Goal: Obtain resource: Obtain resource

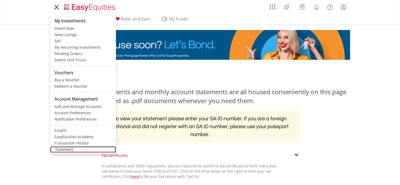
click at [60, 148] on link "Statement" at bounding box center [83, 149] width 66 height 6
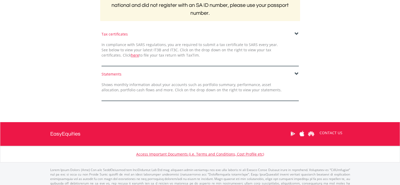
scroll to position [132, 0]
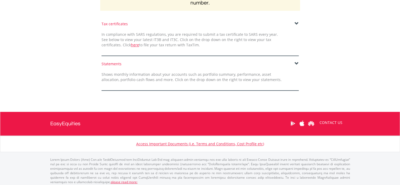
click at [296, 64] on span at bounding box center [297, 64] width 4 height 4
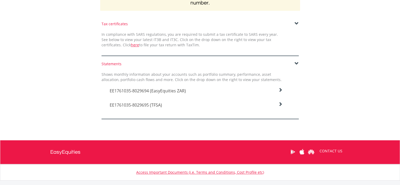
click at [281, 88] on icon at bounding box center [280, 90] width 4 height 4
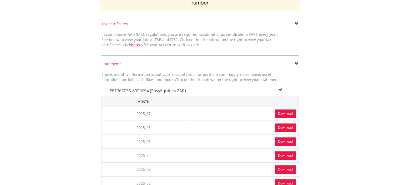
click at [280, 112] on link "Download" at bounding box center [285, 113] width 21 height 8
click at [280, 88] on icon at bounding box center [280, 90] width 4 height 4
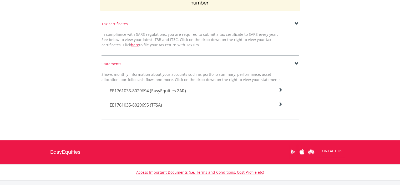
click at [280, 92] on icon at bounding box center [280, 90] width 4 height 4
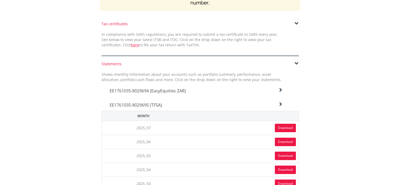
click at [282, 125] on link "Download" at bounding box center [285, 128] width 21 height 8
click at [280, 92] on icon at bounding box center [280, 90] width 4 height 4
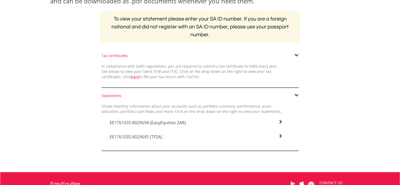
scroll to position [0, 0]
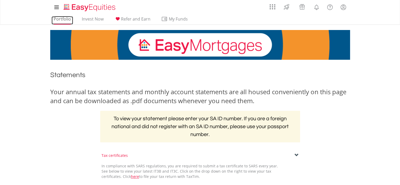
click at [61, 18] on link "Portfolio" at bounding box center [63, 20] width 22 height 8
